Goal: Task Accomplishment & Management: Use online tool/utility

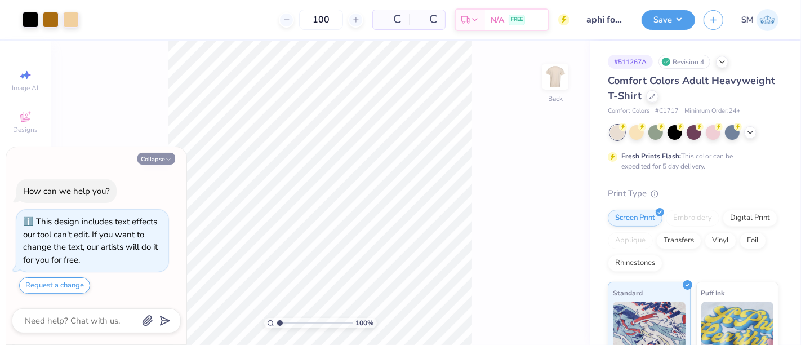
click at [150, 160] on button "Collapse" at bounding box center [156, 159] width 38 height 12
type textarea "x"
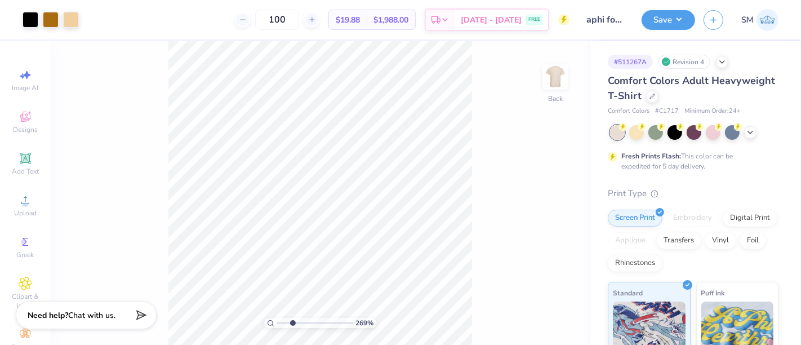
type input "2.63"
click at [292, 323] on input "range" at bounding box center [315, 323] width 76 height 10
click at [538, 310] on icon at bounding box center [536, 312] width 11 height 11
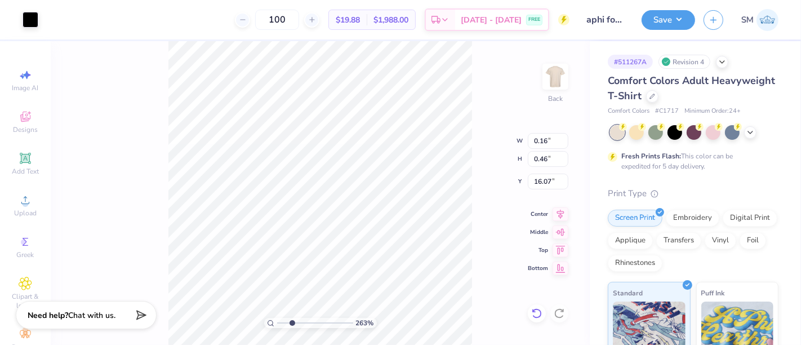
type input "0.37"
type input "0.46"
type input "16.07"
type input "0.18"
type input "0.19"
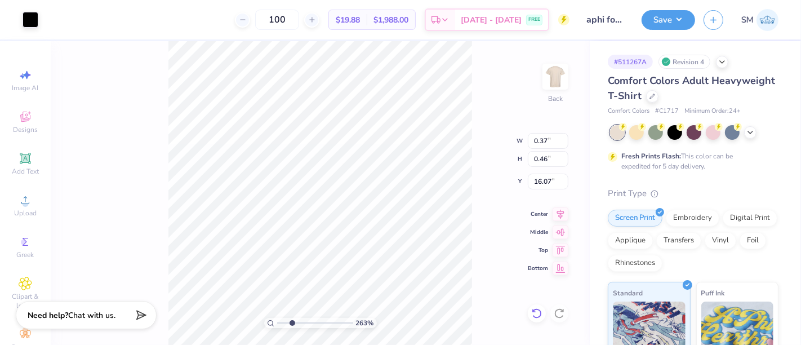
type input "16.33"
type input "0.18"
type input "0.19"
type input "16.33"
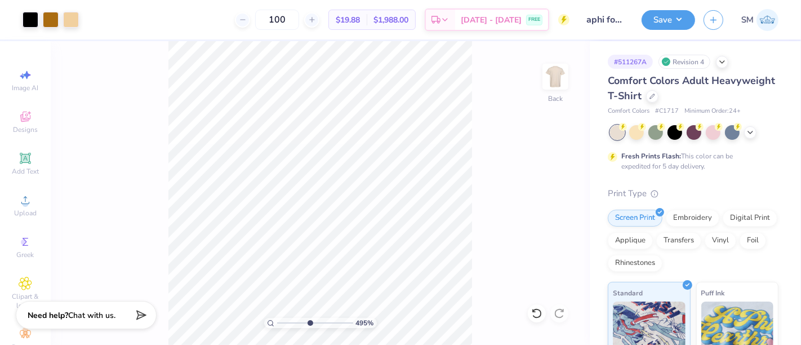
drag, startPoint x: 291, startPoint y: 321, endPoint x: 309, endPoint y: 322, distance: 17.5
type input "4.9"
click at [309, 322] on input "range" at bounding box center [315, 323] width 76 height 10
type input "0.18"
type input "0.19"
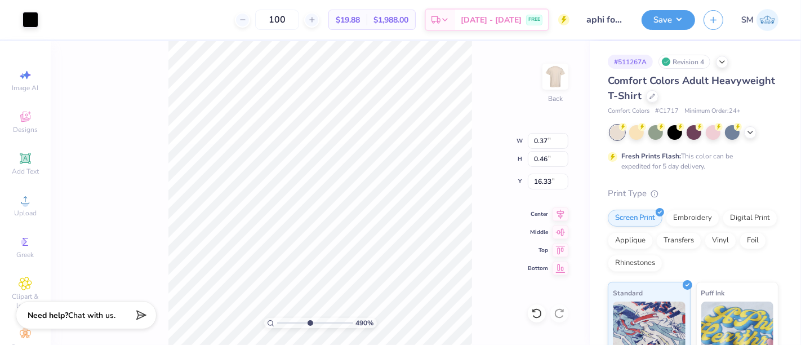
type input "0.17"
type input "0.21"
type input "16.34"
drag, startPoint x: 309, startPoint y: 322, endPoint x: 302, endPoint y: 319, distance: 7.3
type input "4.01"
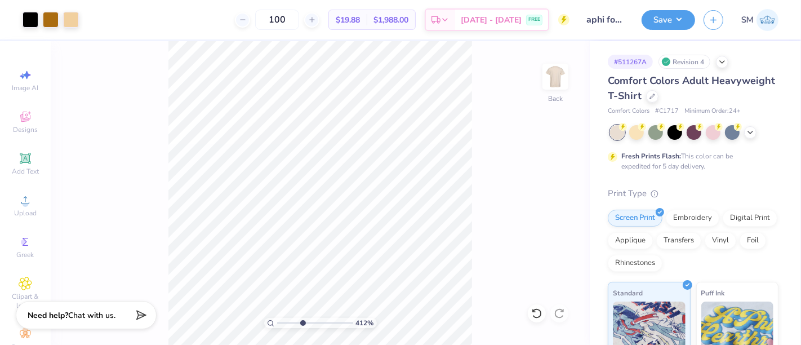
click at [302, 319] on input "range" at bounding box center [315, 323] width 76 height 10
type input "0.16"
type input "0.15"
type input "0.18"
drag, startPoint x: 302, startPoint y: 320, endPoint x: 283, endPoint y: 327, distance: 20.8
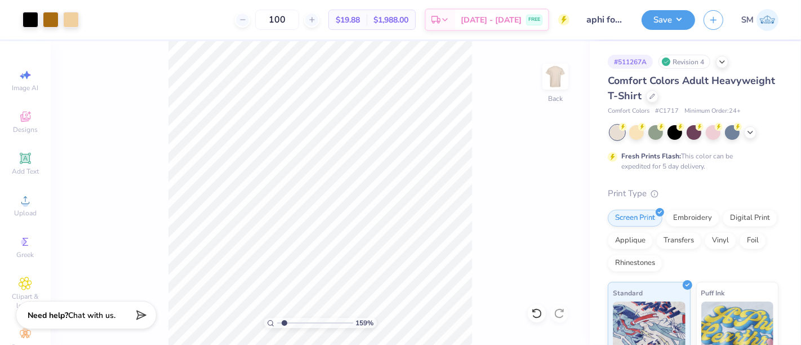
click at [284, 326] on input "range" at bounding box center [315, 323] width 76 height 10
type input "1.59"
click at [671, 20] on button "Save" at bounding box center [667, 18] width 53 height 20
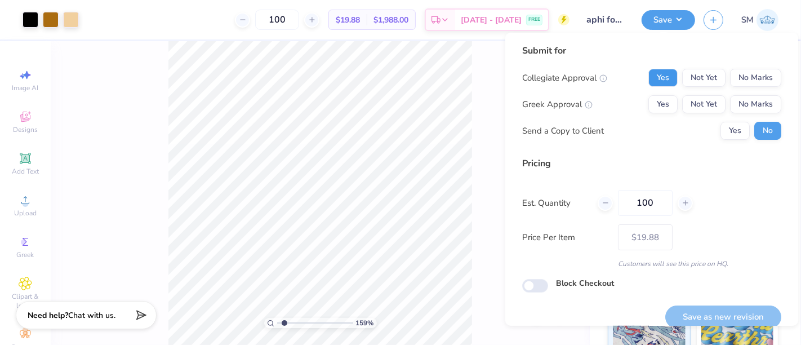
click at [660, 80] on button "Yes" at bounding box center [662, 78] width 29 height 18
drag, startPoint x: 661, startPoint y: 105, endPoint x: 665, endPoint y: 118, distance: 14.1
click at [659, 107] on button "Yes" at bounding box center [662, 104] width 29 height 18
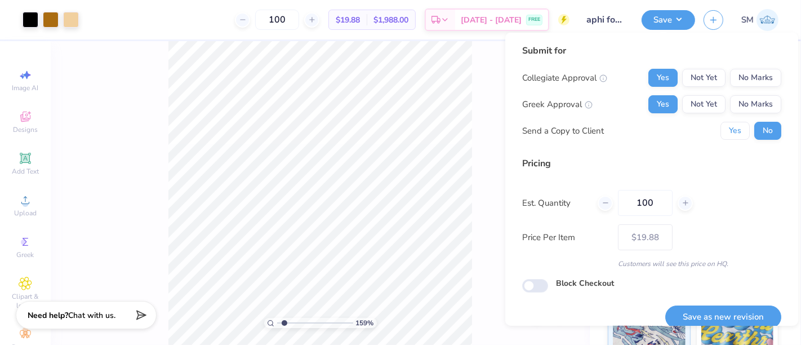
drag, startPoint x: 722, startPoint y: 131, endPoint x: 730, endPoint y: 211, distance: 80.9
click at [722, 132] on button "Yes" at bounding box center [734, 131] width 29 height 18
click at [716, 313] on button "Save as new revision" at bounding box center [723, 316] width 116 height 23
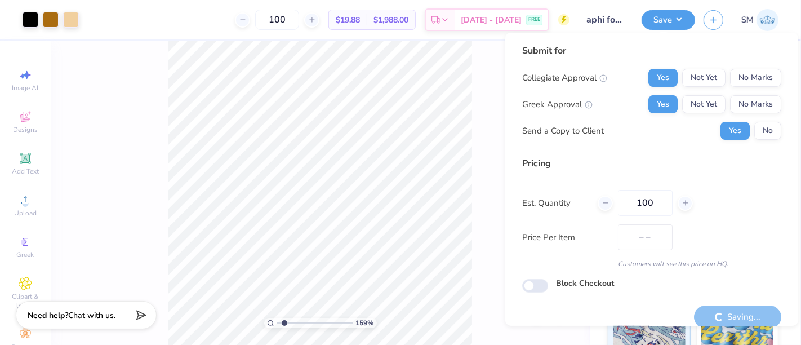
type input "$19.88"
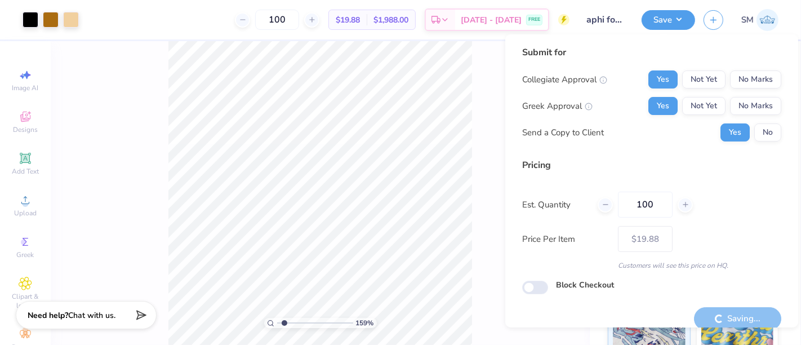
scroll to position [12, 0]
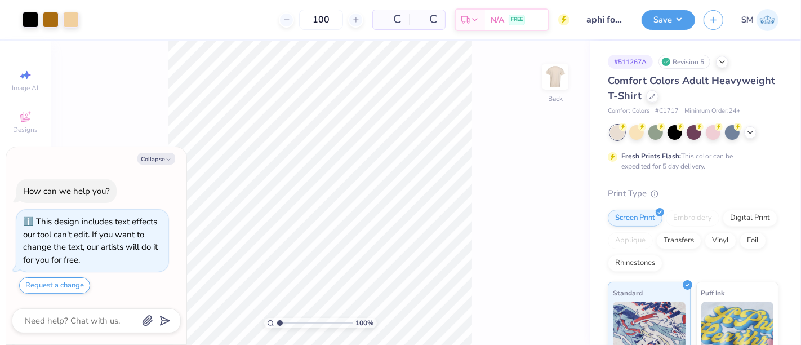
drag, startPoint x: 154, startPoint y: 162, endPoint x: 177, endPoint y: 218, distance: 60.6
click at [154, 162] on button "Collapse" at bounding box center [156, 159] width 38 height 12
type textarea "x"
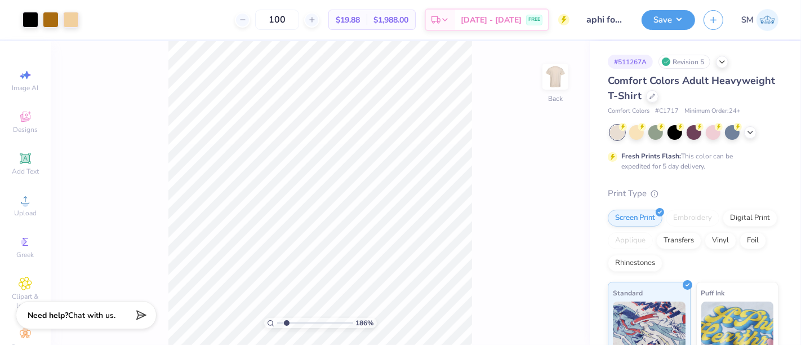
click at [286, 323] on input "range" at bounding box center [315, 323] width 76 height 10
type input "1.92"
click at [10, 155] on div "Add Text" at bounding box center [25, 163] width 39 height 33
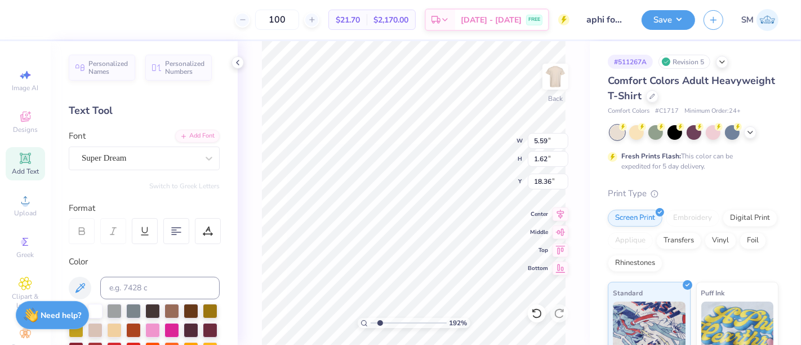
type input "18.36"
type textarea "®"
click at [120, 154] on div "Super Dream" at bounding box center [140, 157] width 118 height 17
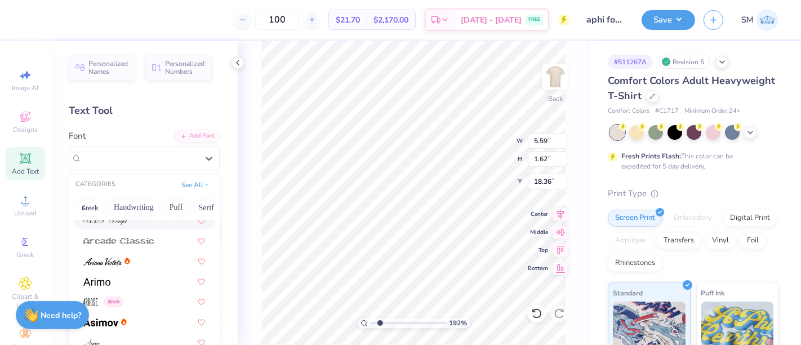
scroll to position [354, 0]
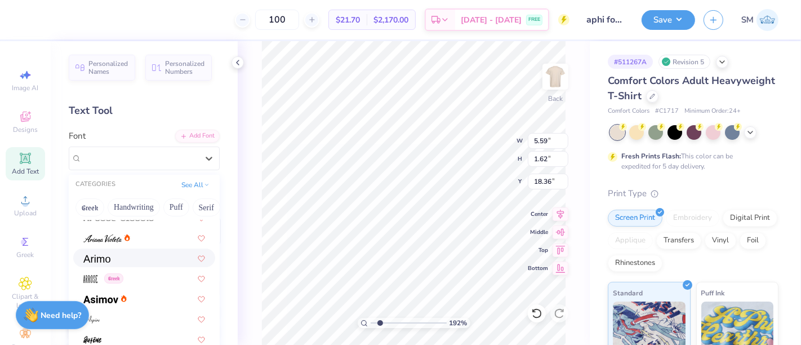
click at [127, 256] on div at bounding box center [144, 258] width 122 height 12
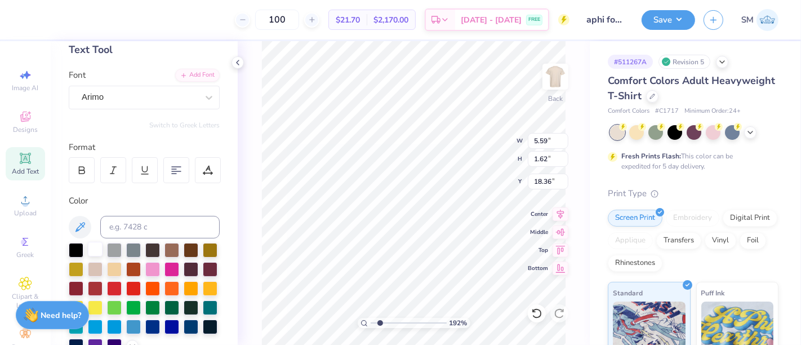
scroll to position [62, 0]
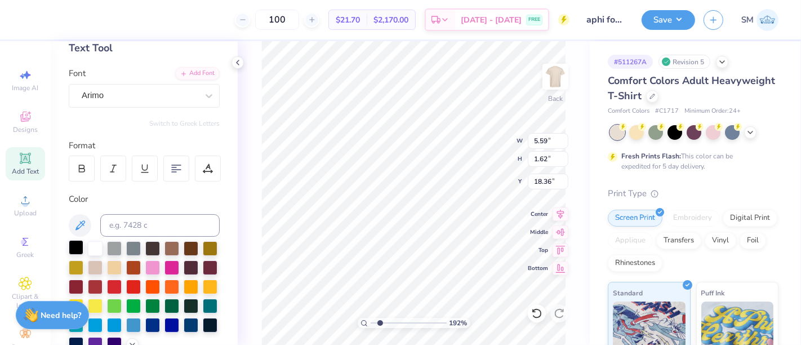
click at [77, 245] on div at bounding box center [76, 247] width 15 height 15
type input "0.27"
type input "16.26"
type input "0.20"
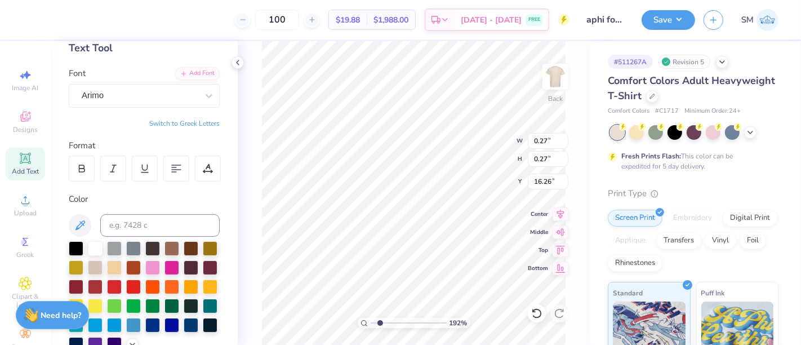
type input "0.20"
type input "0.15"
type input "1"
click at [372, 324] on input "range" at bounding box center [408, 323] width 76 height 10
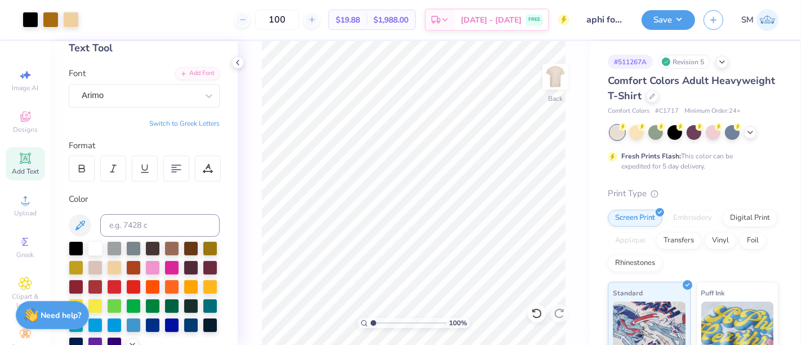
click at [21, 166] on div "Add Text" at bounding box center [25, 163] width 39 height 33
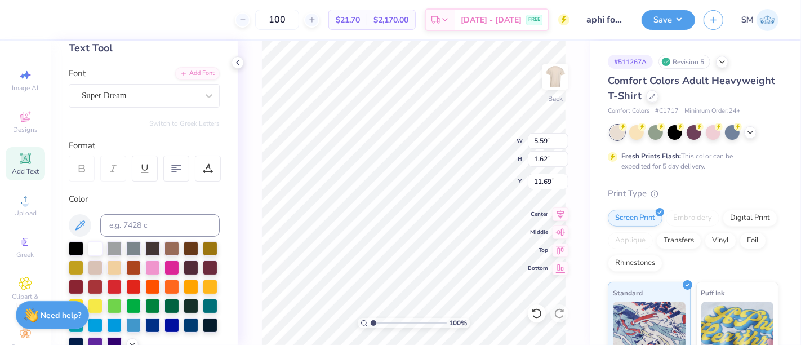
type input "18.91"
type textarea "™"
click at [256, 100] on div "100 % Back W 5.59 5.59 " H 1.62 1.62 " Y 18.91 18.91 " Center Middle Top Bottom" at bounding box center [414, 192] width 352 height 303
click at [145, 224] on input at bounding box center [159, 225] width 119 height 23
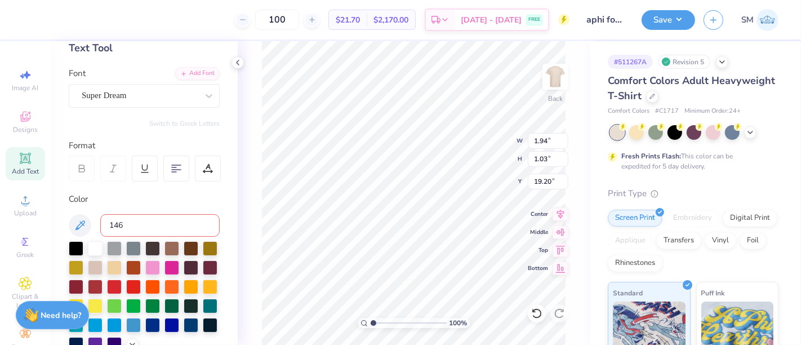
type input "146"
click at [108, 96] on div "Super Dream" at bounding box center [140, 95] width 118 height 17
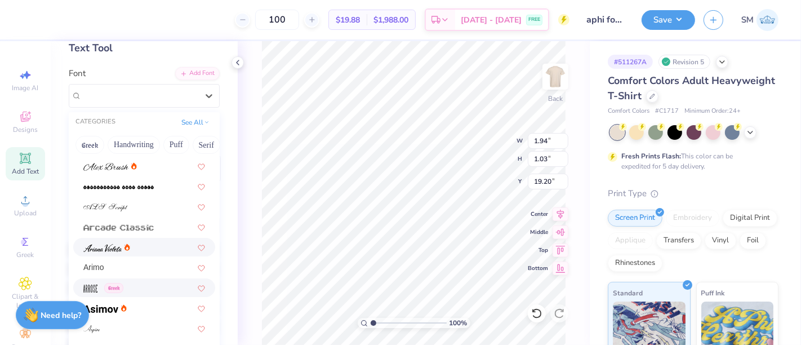
scroll to position [333, 0]
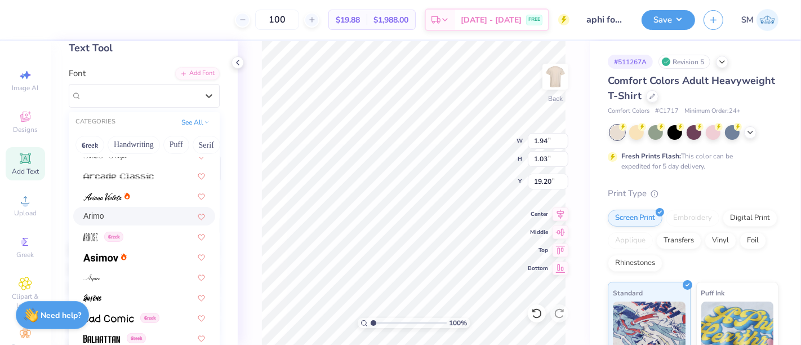
click at [132, 216] on div "Arimo" at bounding box center [144, 216] width 122 height 12
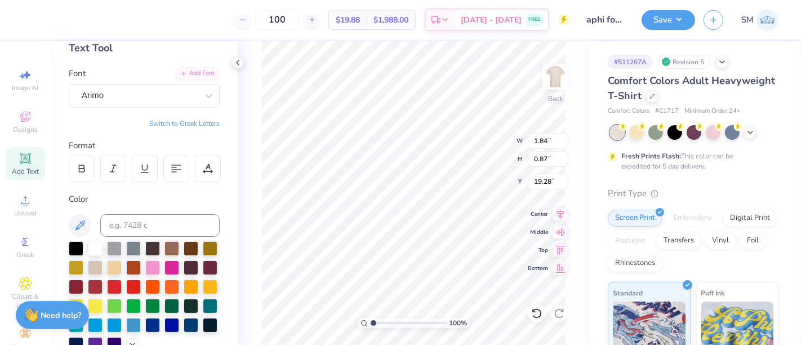
type input "1.84"
type input "0.87"
type input "19.28"
type input "0.60"
type input "0.28"
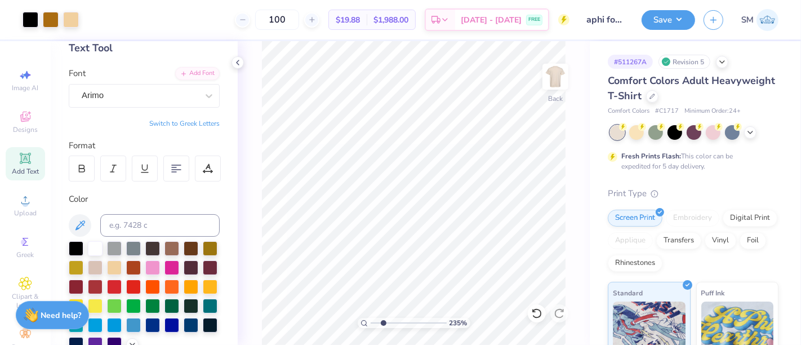
click at [383, 325] on input "range" at bounding box center [408, 323] width 76 height 10
type input "2.35"
type input "3.37"
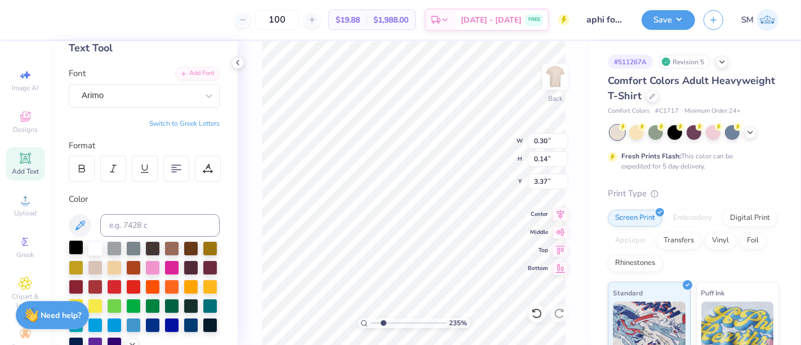
type input "0.30"
type input "0.14"
click at [78, 249] on div at bounding box center [76, 247] width 15 height 15
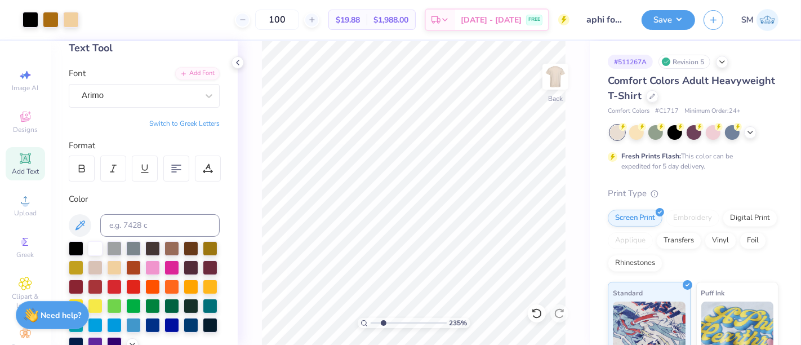
click at [679, 8] on div "Save SM" at bounding box center [720, 19] width 159 height 39
click at [680, 12] on button "Save" at bounding box center [667, 18] width 53 height 20
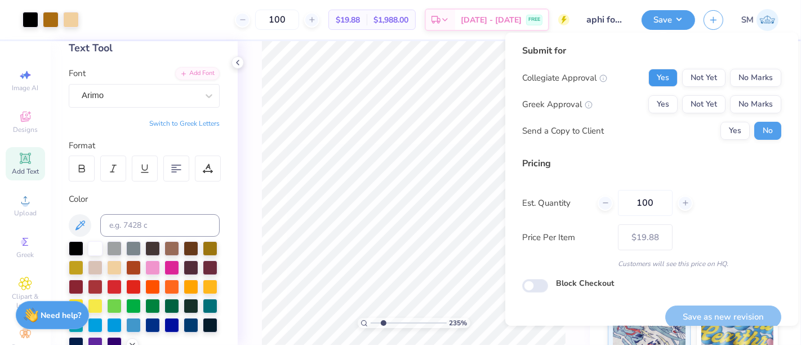
click at [650, 70] on button "Yes" at bounding box center [662, 78] width 29 height 18
click at [648, 99] on button "Yes" at bounding box center [662, 104] width 29 height 18
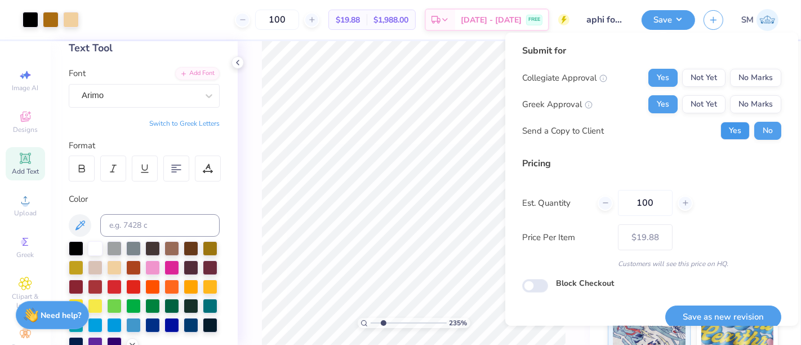
click at [724, 134] on button "Yes" at bounding box center [734, 131] width 29 height 18
click at [756, 315] on button "Save as new revision" at bounding box center [723, 316] width 116 height 23
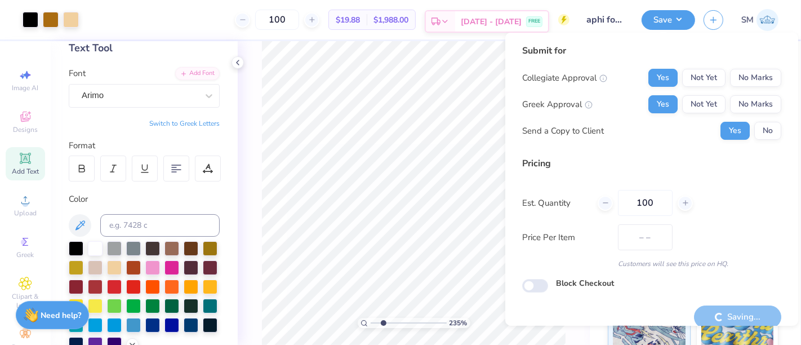
type input "$19.88"
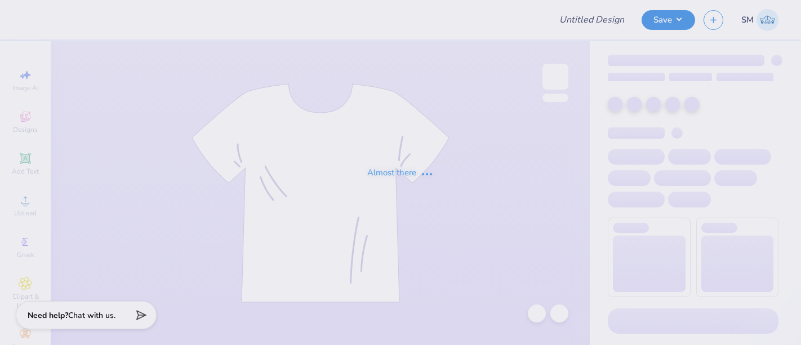
type input "Surf Club - New Member/Club Rush Shirts"
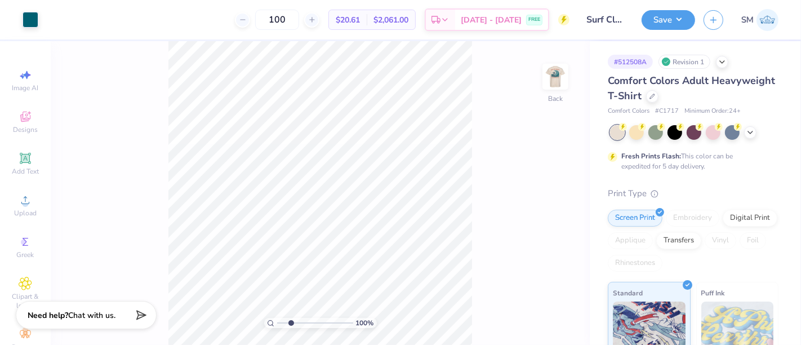
type input "2.58"
click at [291, 323] on input "range" at bounding box center [315, 323] width 76 height 10
click at [24, 154] on icon at bounding box center [26, 158] width 14 height 14
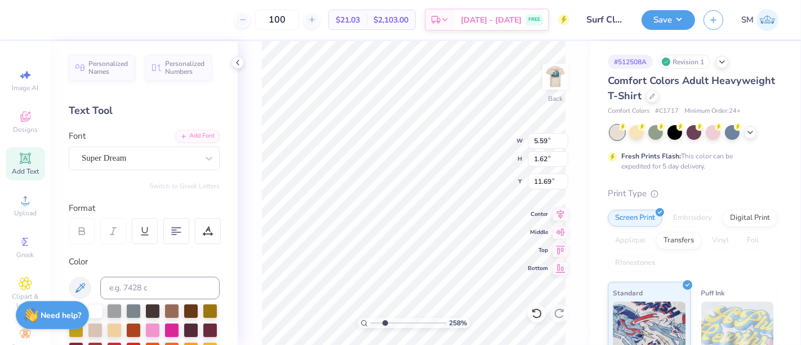
scroll to position [10, 1]
type textarea "®"
click at [136, 287] on input at bounding box center [159, 287] width 119 height 23
type input "3155 c"
click at [111, 164] on div at bounding box center [140, 157] width 116 height 15
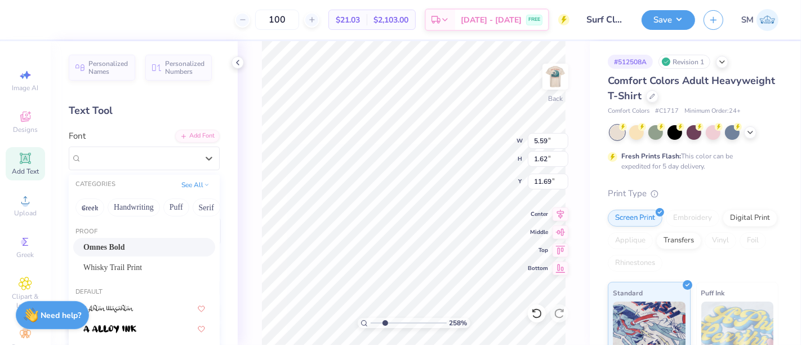
click at [139, 241] on div "Omnes Bold" at bounding box center [144, 247] width 122 height 12
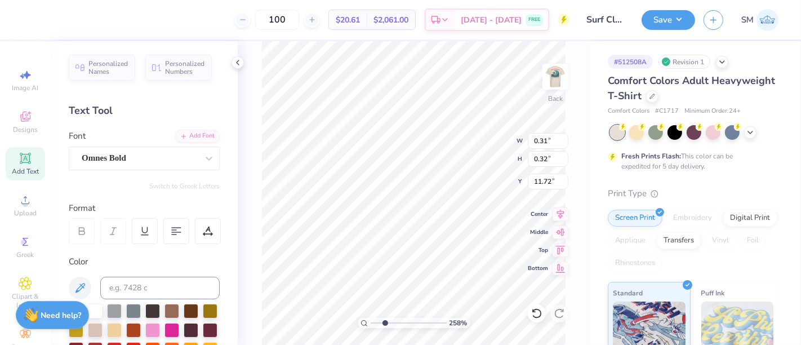
type input "0.31"
type input "0.32"
type input "2.84"
drag, startPoint x: 392, startPoint y: 319, endPoint x: 404, endPoint y: 319, distance: 11.3
type input "5.06"
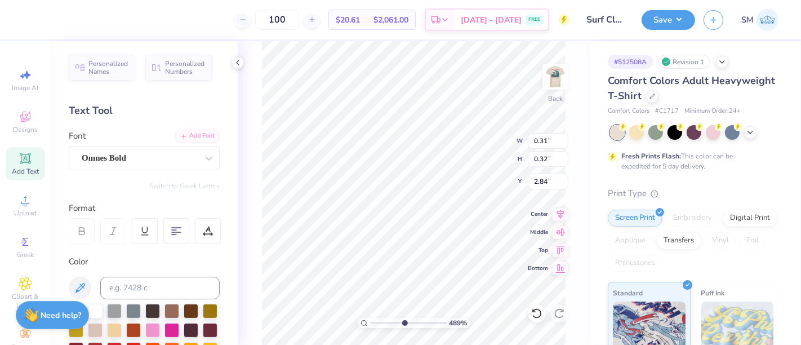
click at [404, 319] on input "range" at bounding box center [408, 323] width 76 height 10
type input "0.15"
type input "0.16"
type input "3.00"
type input "2.92"
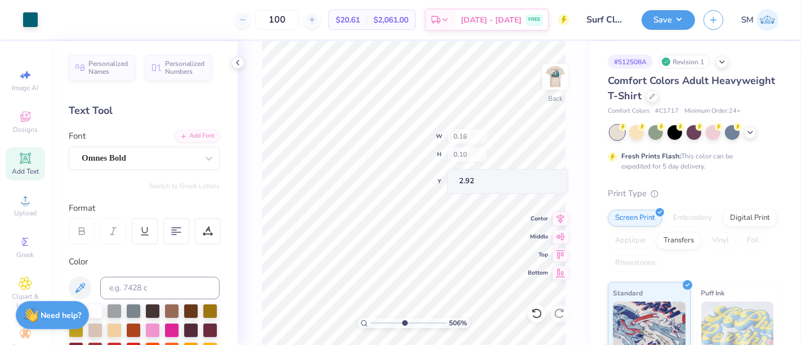
type input "0.10"
type input "2.93"
type input "2.95"
type input "0.08"
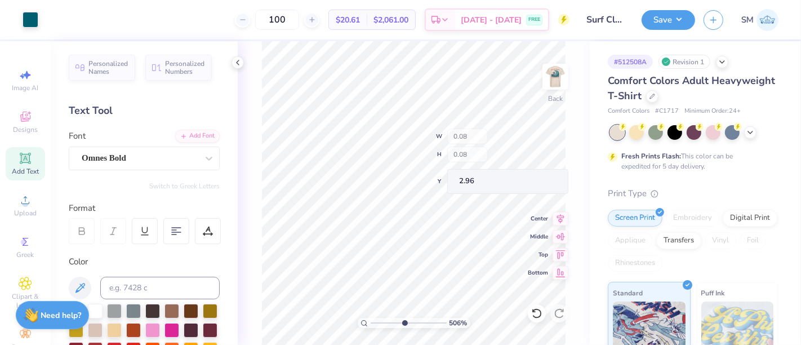
type input "0.08"
type input "2.96"
drag, startPoint x: 402, startPoint y: 321, endPoint x: 383, endPoint y: 323, distance: 18.7
type input "2.41"
click at [383, 323] on input "range" at bounding box center [408, 323] width 76 height 10
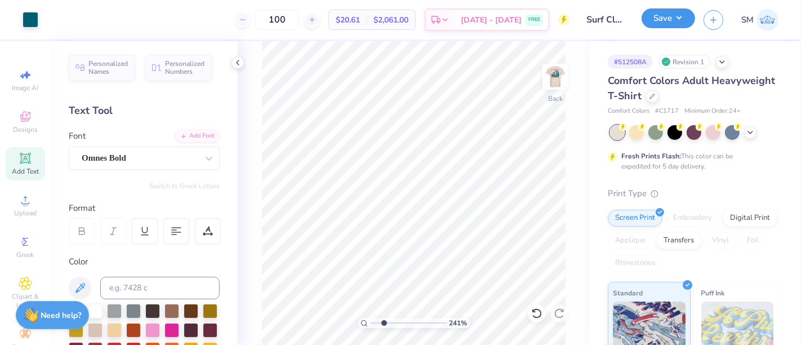
click at [685, 17] on button "Save" at bounding box center [667, 18] width 53 height 20
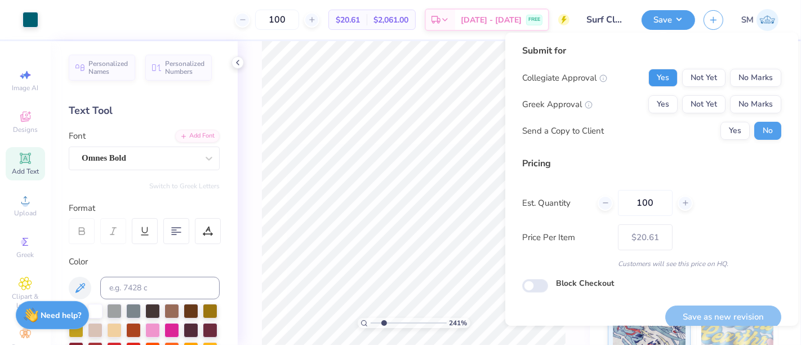
click at [654, 74] on button "Yes" at bounding box center [662, 78] width 29 height 18
drag, startPoint x: 746, startPoint y: 102, endPoint x: 733, endPoint y: 119, distance: 21.3
click at [745, 104] on button "No Marks" at bounding box center [755, 104] width 51 height 18
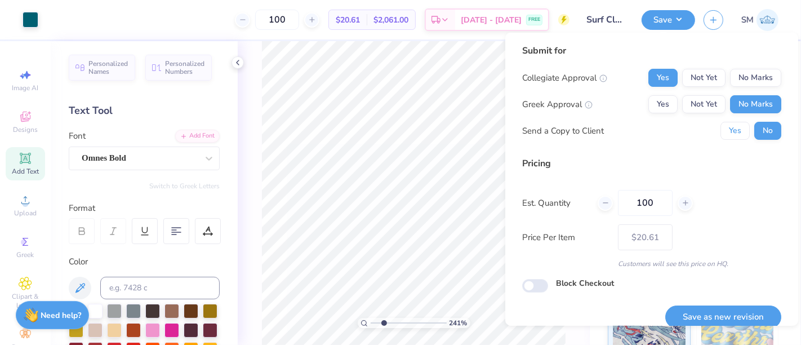
drag, startPoint x: 733, startPoint y: 119, endPoint x: 718, endPoint y: 237, distance: 118.7
click at [729, 129] on button "Yes" at bounding box center [734, 131] width 29 height 18
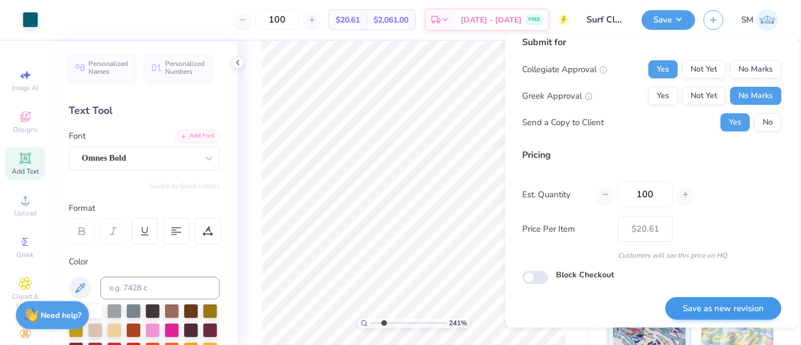
scroll to position [12, 0]
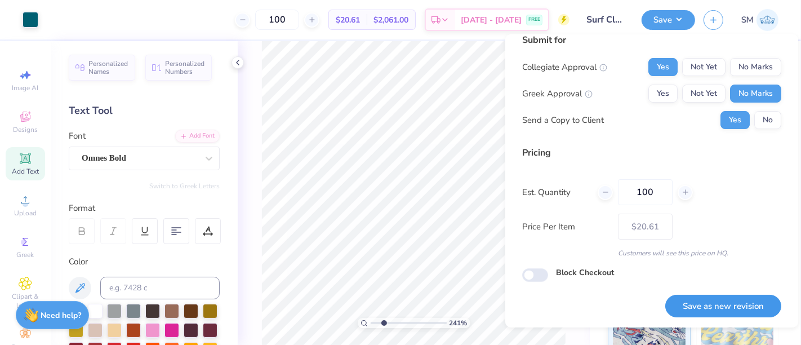
click at [724, 305] on button "Save as new revision" at bounding box center [723, 305] width 116 height 23
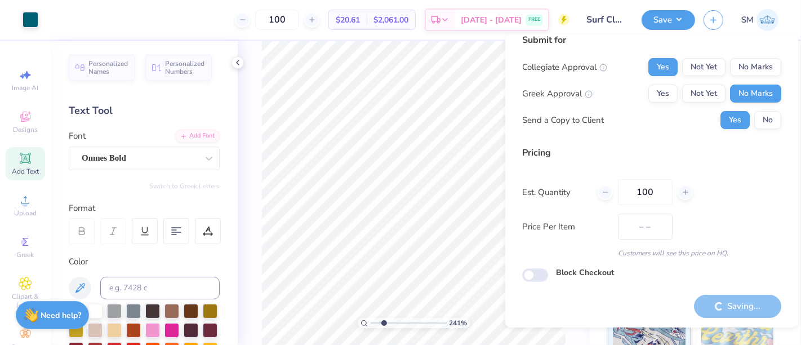
type input "$20.61"
